Goal: Transaction & Acquisition: Purchase product/service

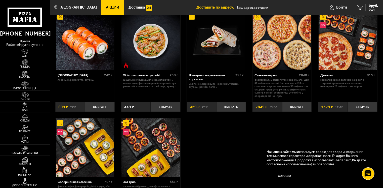
scroll to position [302, 0]
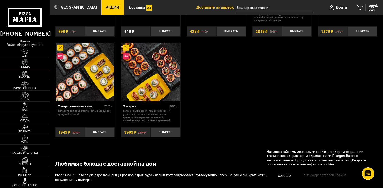
click at [21, 59] on img at bounding box center [24, 62] width 15 height 6
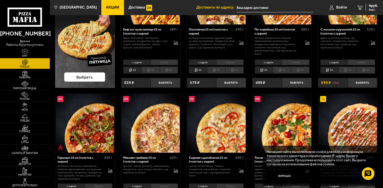
scroll to position [101, 0]
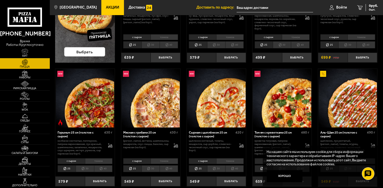
click at [91, 165] on li "30" at bounding box center [85, 168] width 18 height 7
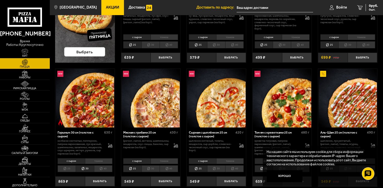
click at [110, 112] on img at bounding box center [85, 98] width 58 height 58
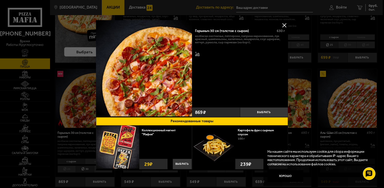
click at [283, 24] on button at bounding box center [285, 25] width 8 height 8
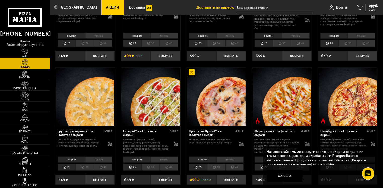
scroll to position [402, 0]
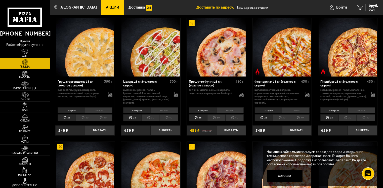
click at [349, 57] on img at bounding box center [348, 47] width 58 height 58
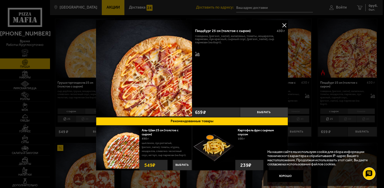
click at [284, 26] on button at bounding box center [285, 25] width 8 height 8
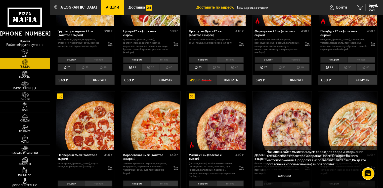
scroll to position [503, 0]
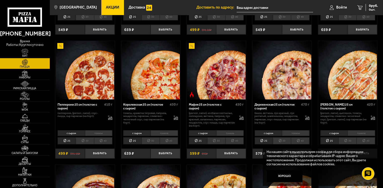
click at [233, 70] on img at bounding box center [216, 70] width 58 height 58
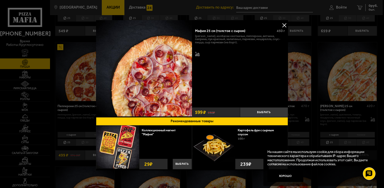
click at [283, 25] on button at bounding box center [285, 25] width 8 height 8
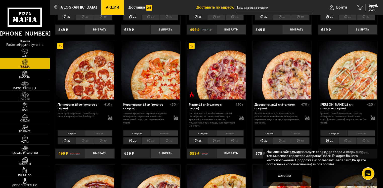
click at [221, 139] on li "30" at bounding box center [216, 140] width 18 height 7
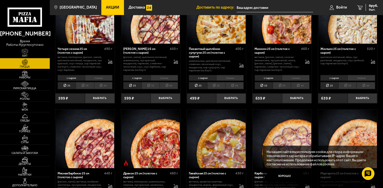
scroll to position [704, 0]
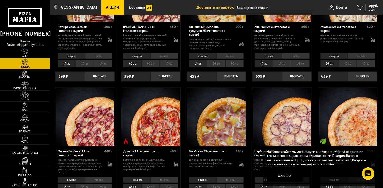
click at [153, 184] on li "30" at bounding box center [151, 187] width 18 height 7
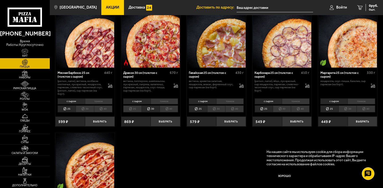
scroll to position [779, 0]
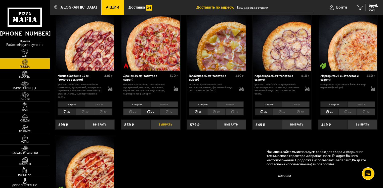
click at [170, 119] on button "Выбрать" at bounding box center [166, 124] width 30 height 10
click at [369, 7] on span "869 руб." at bounding box center [371, 6] width 13 height 4
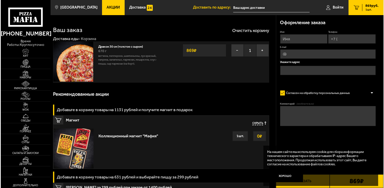
scroll to position [25, 0]
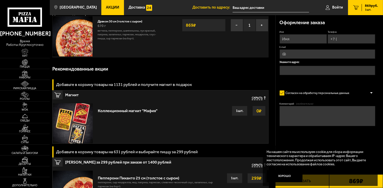
click at [295, 44] on div "Имя Телефон E-mail Укажите адрес" at bounding box center [328, 57] width 96 height 54
click at [298, 38] on input "Имя" at bounding box center [304, 38] width 48 height 9
type input "Андрей"
type input "+7 (999) 211-47-08"
type input "andrejlevin43943@mail.ru"
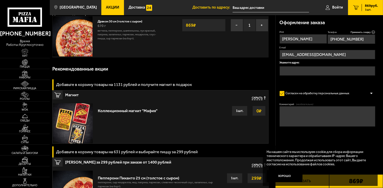
click at [292, 72] on input "text" at bounding box center [328, 70] width 96 height 9
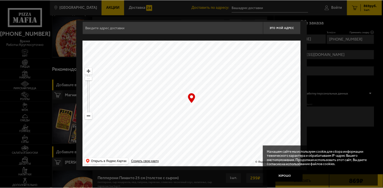
scroll to position [7, 0]
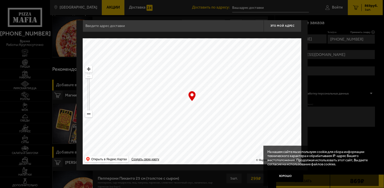
drag, startPoint x: 239, startPoint y: 86, endPoint x: 146, endPoint y: 107, distance: 95.1
click at [151, 105] on ymaps at bounding box center [192, 101] width 219 height 126
drag, startPoint x: 233, startPoint y: 80, endPoint x: 222, endPoint y: 128, distance: 49.3
click at [222, 128] on ymaps at bounding box center [192, 101] width 219 height 126
drag, startPoint x: 246, startPoint y: 92, endPoint x: 194, endPoint y: 138, distance: 69.2
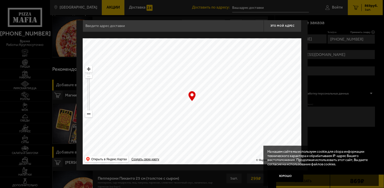
click at [194, 137] on ymaps at bounding box center [192, 101] width 219 height 126
drag, startPoint x: 215, startPoint y: 106, endPoint x: 129, endPoint y: 96, distance: 86.6
click at [152, 103] on ymaps at bounding box center [192, 101] width 219 height 126
drag, startPoint x: 208, startPoint y: 87, endPoint x: 206, endPoint y: 157, distance: 69.9
click at [206, 161] on ymaps at bounding box center [192, 101] width 219 height 126
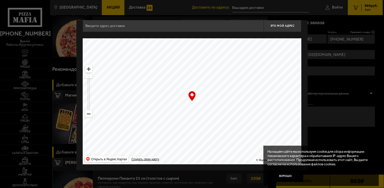
type input "Захарьевская улица, 10"
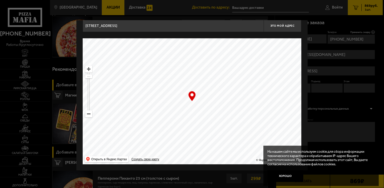
type input "улица Комсомола, 16"
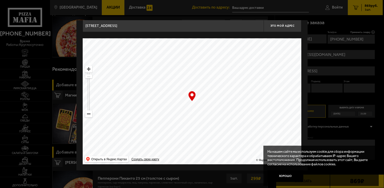
drag, startPoint x: 220, startPoint y: 87, endPoint x: 144, endPoint y: 104, distance: 77.9
click at [162, 102] on ymaps at bounding box center [192, 101] width 219 height 126
drag, startPoint x: 228, startPoint y: 81, endPoint x: 196, endPoint y: 128, distance: 57.2
click at [215, 116] on ymaps at bounding box center [192, 101] width 219 height 126
type input "улица Комсомола, 2"
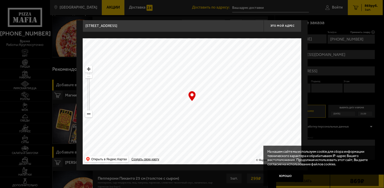
type input "улица Комсомола, 2"
drag, startPoint x: 258, startPoint y: 80, endPoint x: 189, endPoint y: 117, distance: 78.6
click at [197, 116] on ymaps at bounding box center [192, 101] width 219 height 126
drag, startPoint x: 237, startPoint y: 94, endPoint x: 211, endPoint y: 117, distance: 34.2
click at [212, 117] on ymaps at bounding box center [192, 101] width 219 height 126
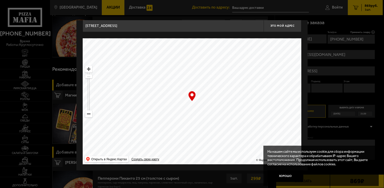
type input "Свердловская набережная, 18АБ"
drag, startPoint x: 243, startPoint y: 94, endPoint x: 197, endPoint y: 93, distance: 46.0
click at [199, 93] on ymaps at bounding box center [192, 101] width 219 height 126
type input "Пискарёвский проспект, 9к3"
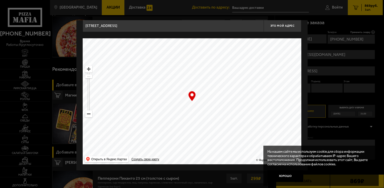
type input "Пискарёвский проспект, 9к3"
drag, startPoint x: 245, startPoint y: 73, endPoint x: 181, endPoint y: 129, distance: 85.3
click at [187, 127] on ymaps at bounding box center [192, 101] width 219 height 126
drag, startPoint x: 216, startPoint y: 101, endPoint x: 208, endPoint y: 147, distance: 46.4
click at [208, 147] on ymaps at bounding box center [192, 101] width 219 height 126
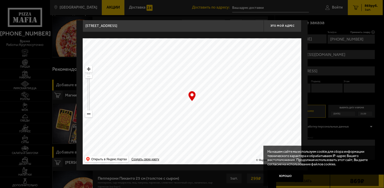
type input "улица Маршала Тухачевского, 33"
type input "проспект Маршала Блюхера, 57к3"
drag, startPoint x: 208, startPoint y: 118, endPoint x: 241, endPoint y: 138, distance: 38.3
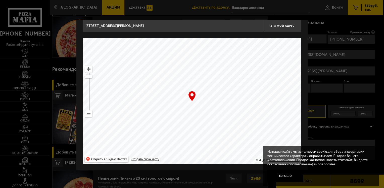
click at [241, 138] on ymaps at bounding box center [192, 101] width 219 height 126
type input "улица Маршала Тухачевского, 35"
click at [276, 28] on button "Это мой адрес" at bounding box center [283, 25] width 38 height 13
type input "улица Маршала Тухачевского, 35"
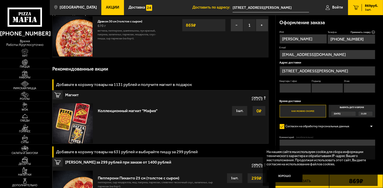
click at [290, 85] on input "Квартира / офис" at bounding box center [295, 87] width 31 height 9
type input "92"
click at [325, 85] on input "Подъезд" at bounding box center [327, 87] width 31 height 9
type input "5"
click at [355, 87] on input "Этаж" at bounding box center [359, 87] width 31 height 9
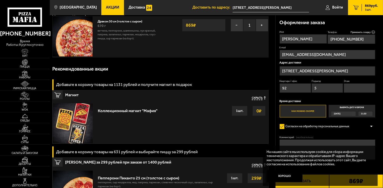
type input "3"
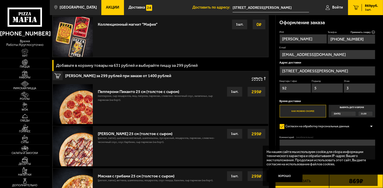
scroll to position [126, 0]
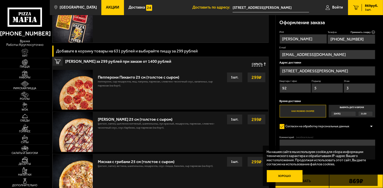
click at [285, 178] on button "Хорошо" at bounding box center [285, 176] width 36 height 12
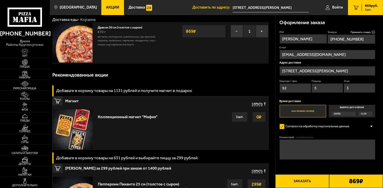
scroll to position [0, 0]
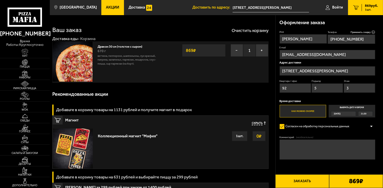
click at [361, 125] on div "Согласен на обработку персональных данных" at bounding box center [328, 126] width 96 height 8
click at [376, 126] on div "Оформление заказа Имя Андрей Телефон Применить скидку Вы будете зарегистрирован…" at bounding box center [330, 99] width 108 height 168
click at [371, 125] on div at bounding box center [372, 126] width 8 height 4
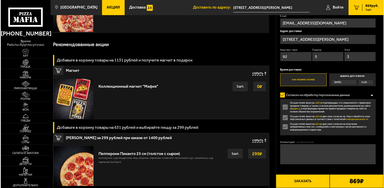
scroll to position [50, 0]
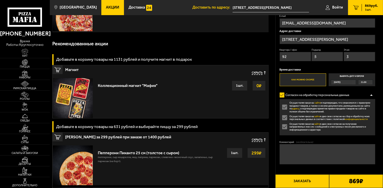
click at [318, 179] on button "Заказать" at bounding box center [302, 181] width 54 height 14
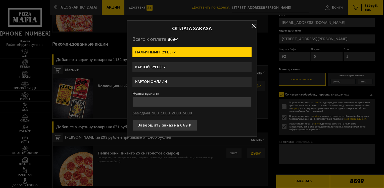
click at [201, 83] on label "Картой онлайн" at bounding box center [191, 82] width 119 height 10
click at [0, 0] on input "Картой онлайн" at bounding box center [0, 0] width 0 height 0
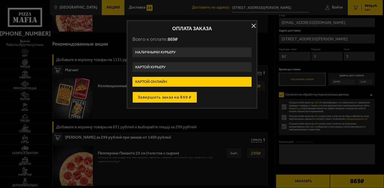
click at [178, 99] on button "Завершить заказ на 869 ₽" at bounding box center [164, 97] width 65 height 11
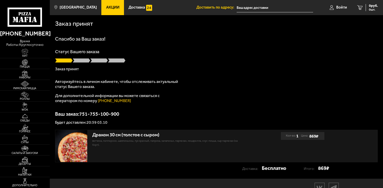
type input "[STREET_ADDRESS][PERSON_NAME]"
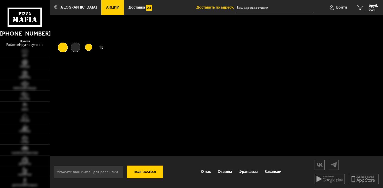
type input "[STREET_ADDRESS][PERSON_NAME]"
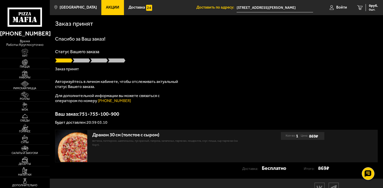
scroll to position [23, 0]
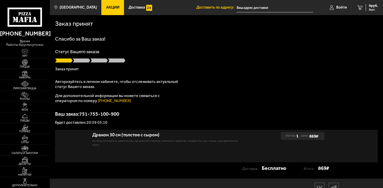
type input "[STREET_ADDRESS][PERSON_NAME]"
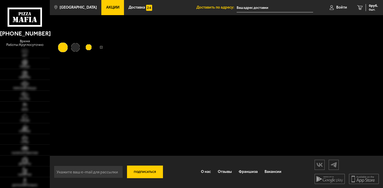
type input "[STREET_ADDRESS][PERSON_NAME]"
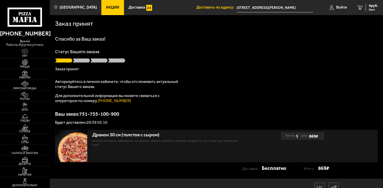
scroll to position [23, 0]
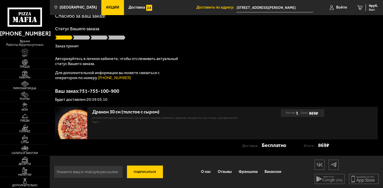
scroll to position [23, 0]
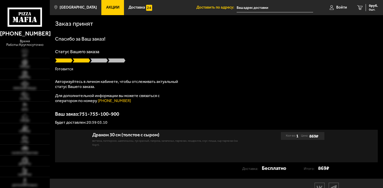
type input "[STREET_ADDRESS][PERSON_NAME]"
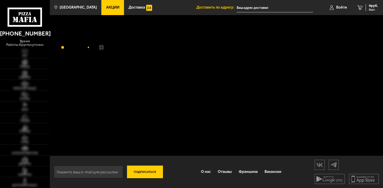
type input "[STREET_ADDRESS][PERSON_NAME]"
type input "улица Маршала Тухачевского, 35"
